Goal: Information Seeking & Learning: Learn about a topic

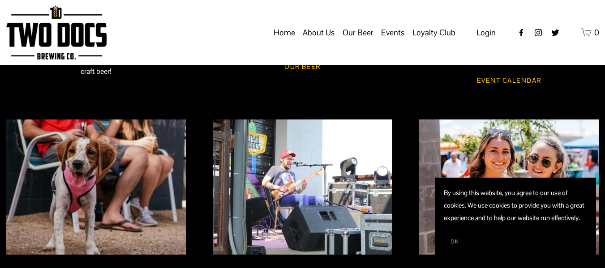
scroll to position [532, 0]
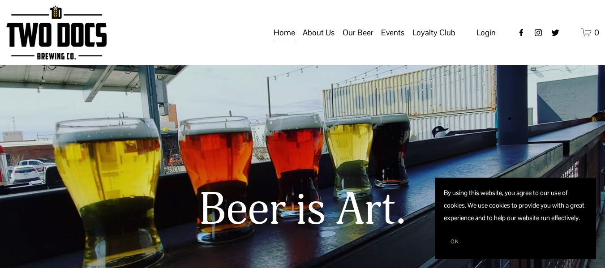
click at [388, 40] on span "Events" at bounding box center [392, 32] width 23 height 15
click at [0, 0] on span "Private Events" at bounding box center [0, 0] width 0 height 0
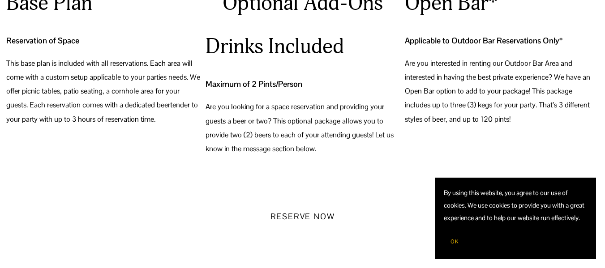
scroll to position [865, 0]
